Goal: Transaction & Acquisition: Purchase product/service

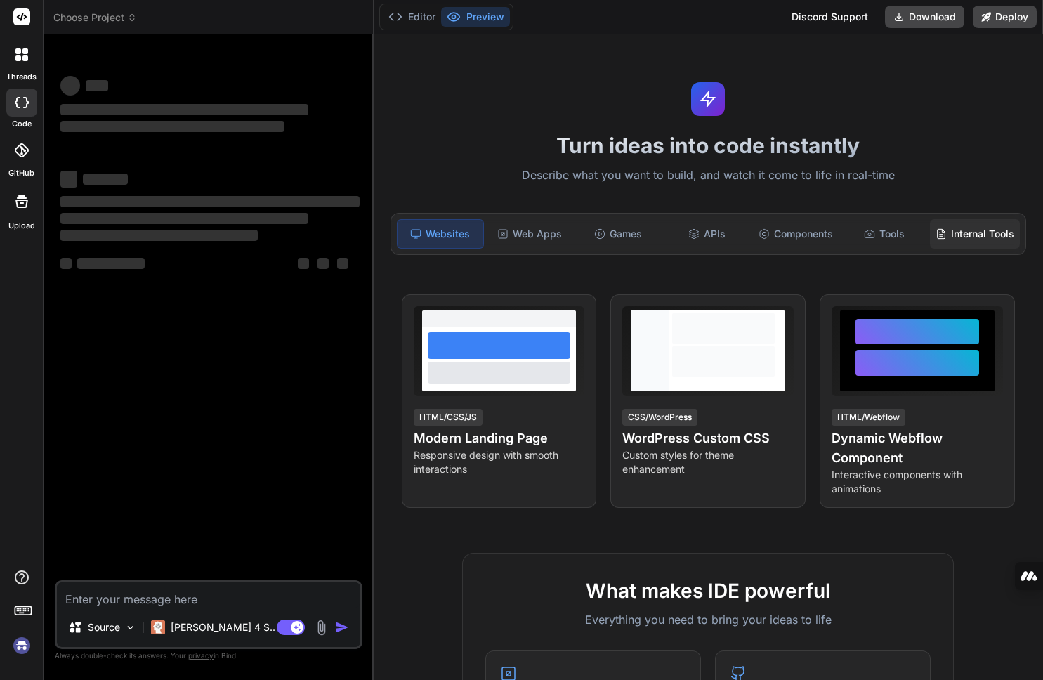
click at [965, 236] on div "Internal Tools" at bounding box center [975, 233] width 90 height 29
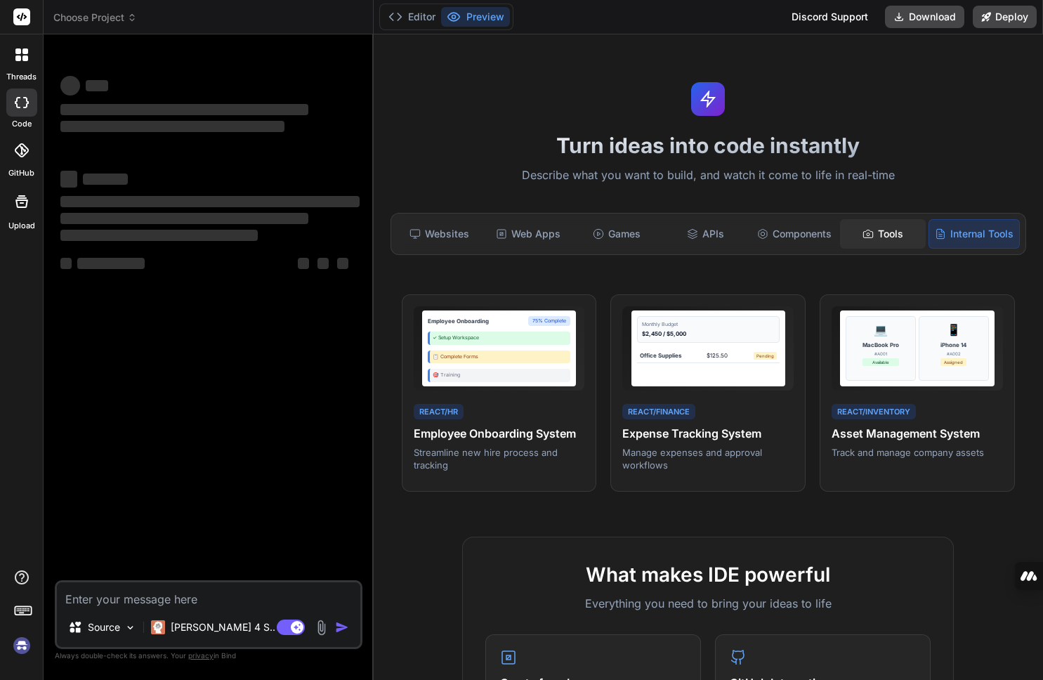
click at [877, 232] on div "Tools" at bounding box center [883, 233] width 86 height 29
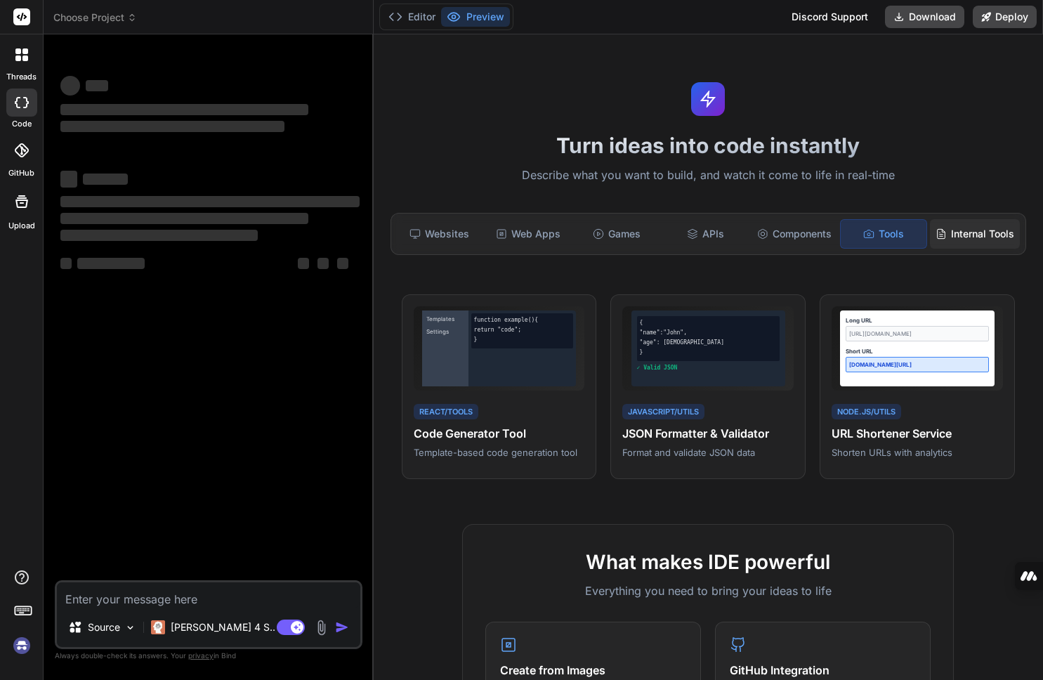
click at [936, 232] on icon at bounding box center [941, 233] width 11 height 11
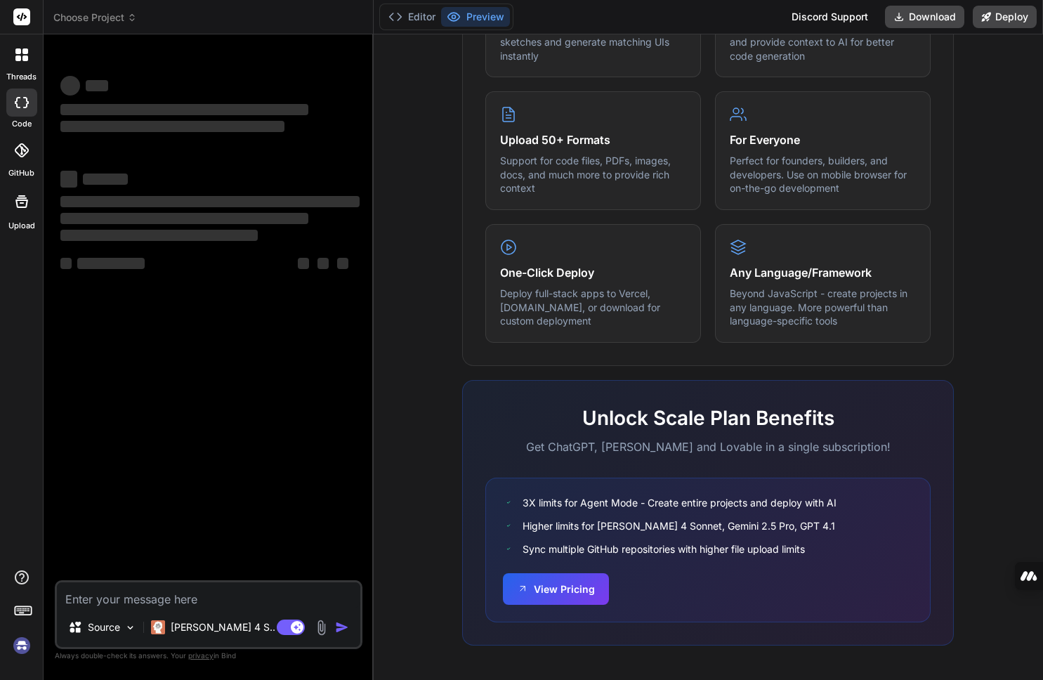
scroll to position [678, 0]
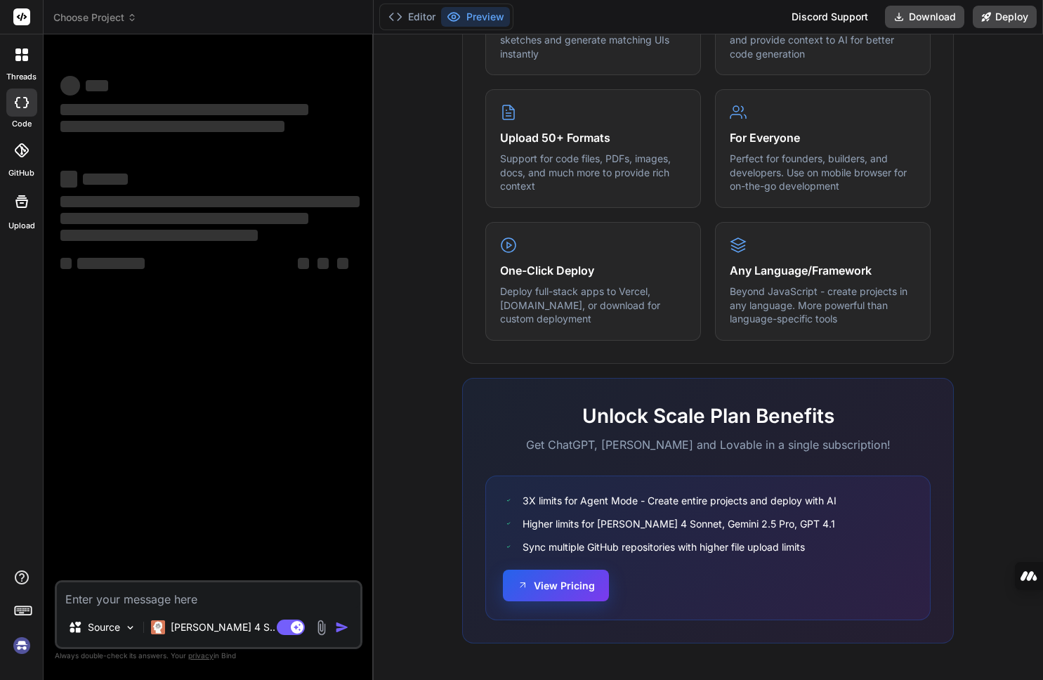
click at [575, 601] on div "View Pricing" at bounding box center [708, 587] width 410 height 32
click at [544, 591] on button "View Pricing" at bounding box center [556, 586] width 106 height 32
type textarea "x"
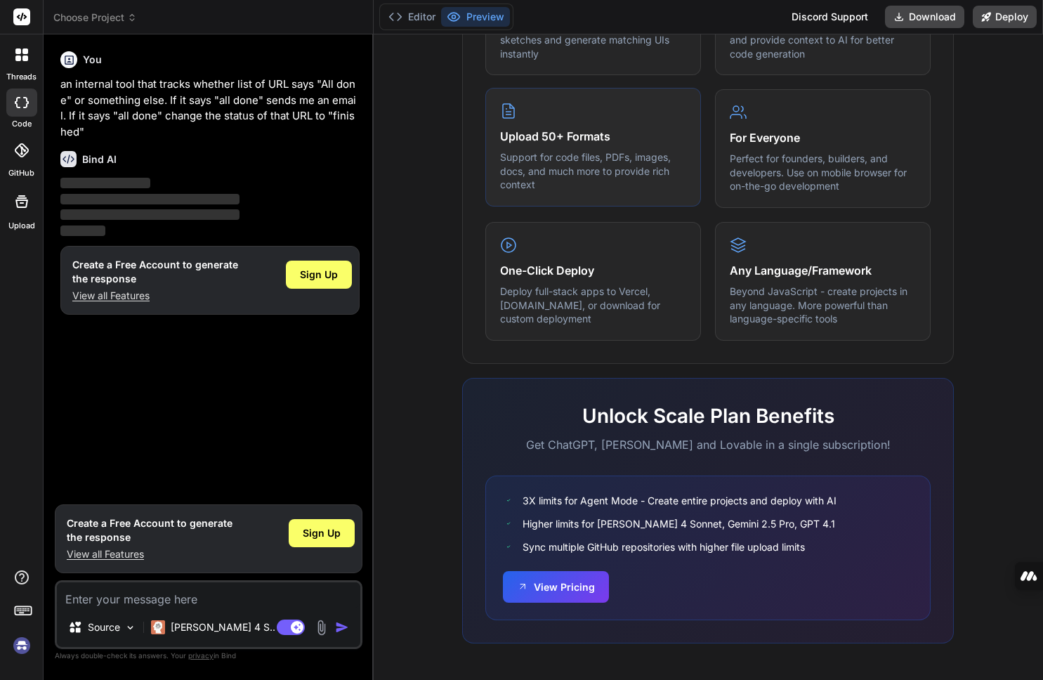
click at [589, 163] on p "Support for code files, PDFs, images, docs, and much more to provide rich conte…" at bounding box center [593, 170] width 186 height 41
click at [533, 158] on p "Support for code files, PDFs, images, docs, and much more to provide rich conte…" at bounding box center [593, 170] width 186 height 41
click at [561, 582] on button "View Pricing" at bounding box center [556, 586] width 106 height 32
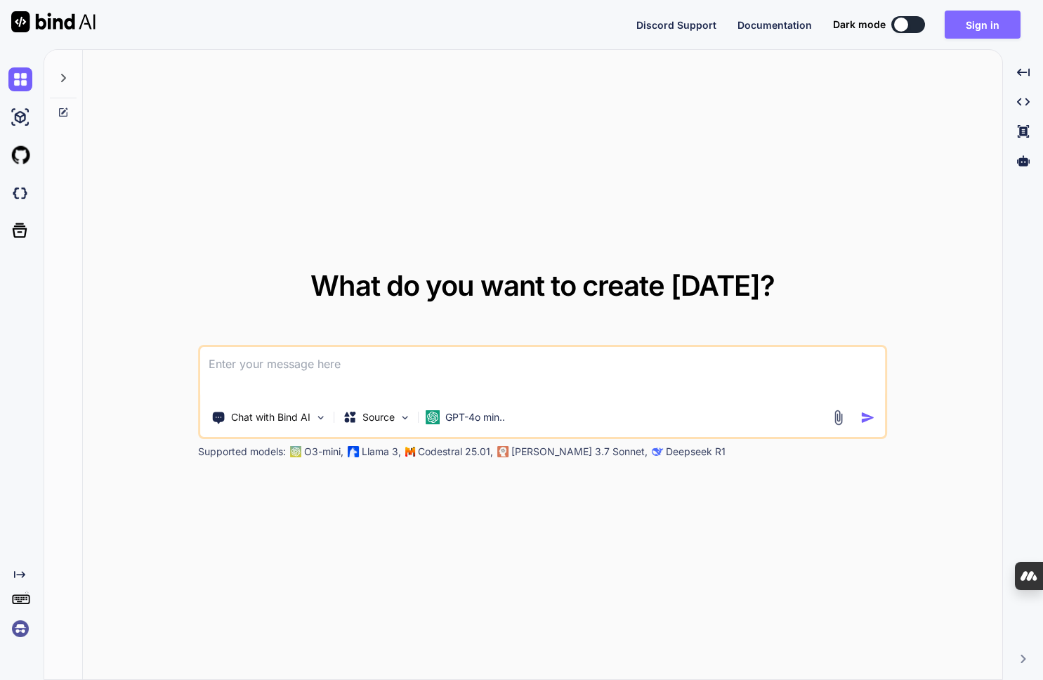
click at [961, 22] on button "Sign in" at bounding box center [983, 25] width 76 height 28
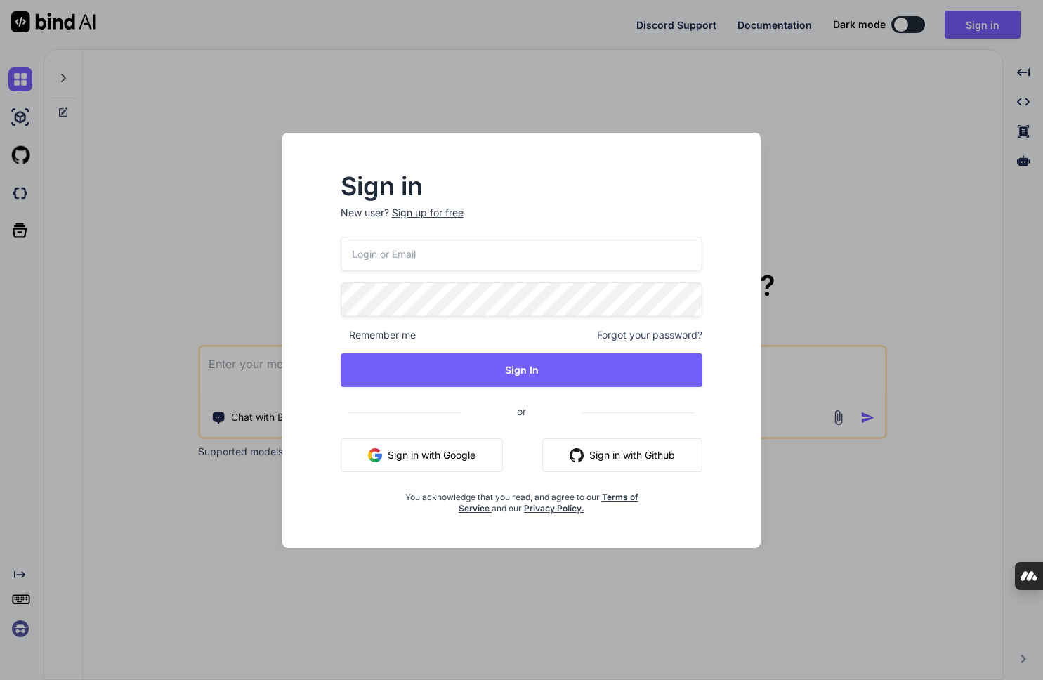
click at [601, 265] on input "email" at bounding box center [522, 254] width 362 height 34
click at [447, 216] on p "New user? Sign up for free" at bounding box center [522, 221] width 362 height 31
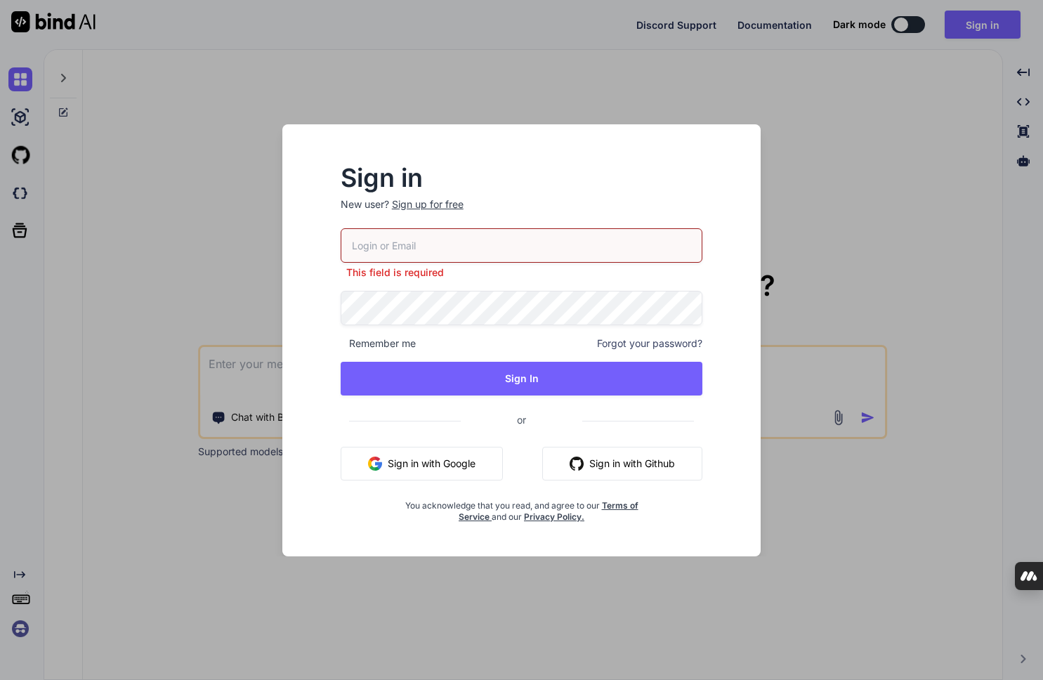
click at [638, 256] on input "email" at bounding box center [522, 245] width 362 height 34
click at [341, 252] on protonpass-control-48a5 at bounding box center [341, 245] width 0 height 14
